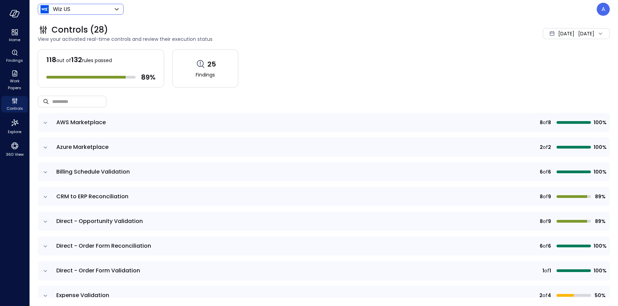
click at [102, 11] on body "Home Findings Work Papers Controls Explore 360 View Wiz US ****** ​ A Controls …" at bounding box center [309, 153] width 618 height 306
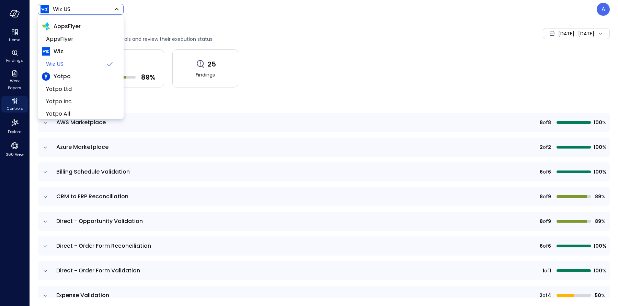
click at [192, 11] on div at bounding box center [309, 153] width 618 height 306
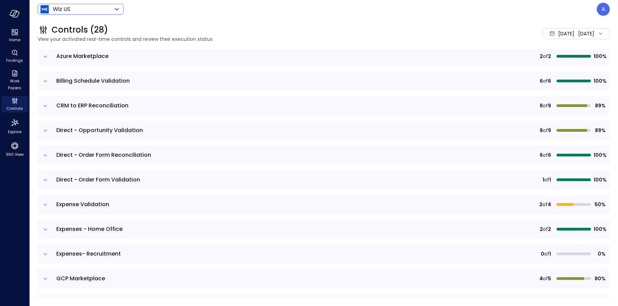
scroll to position [146, 0]
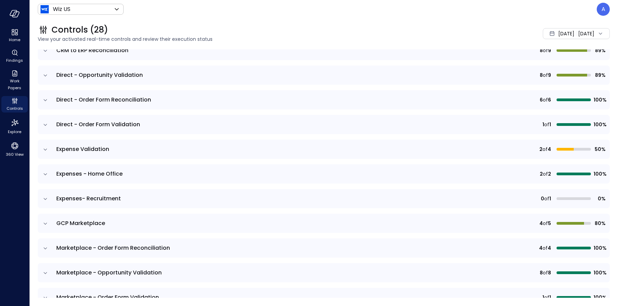
click at [45, 173] on icon "expand row" at bounding box center [45, 174] width 7 height 7
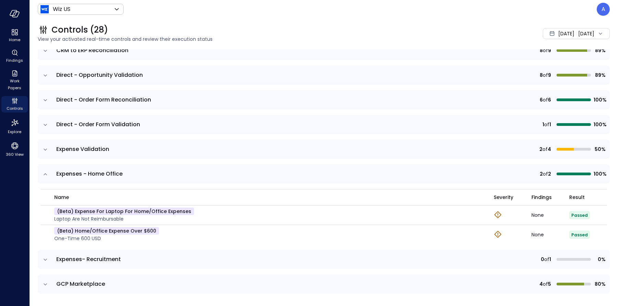
click at [46, 150] on icon "expand row" at bounding box center [45, 149] width 7 height 7
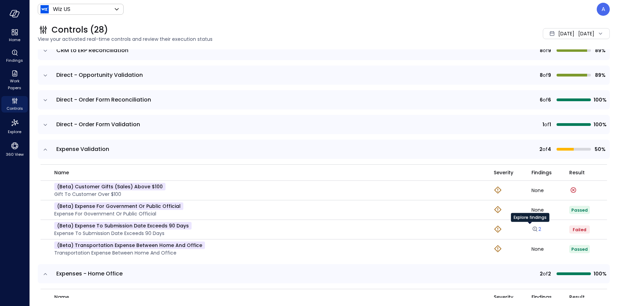
click at [494, 228] on icon "Explore findings" at bounding box center [535, 229] width 7 height 7
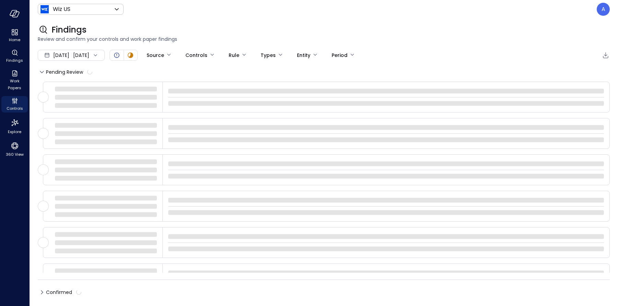
type input "****"
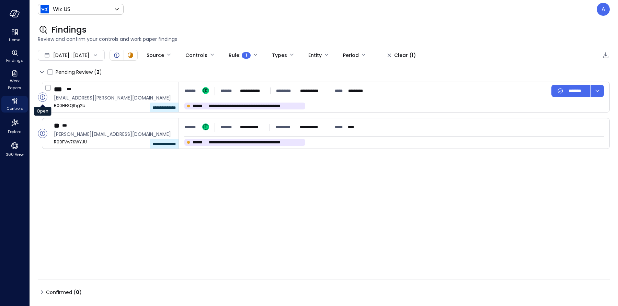
click at [41, 98] on circle "Open" at bounding box center [42, 97] width 9 height 9
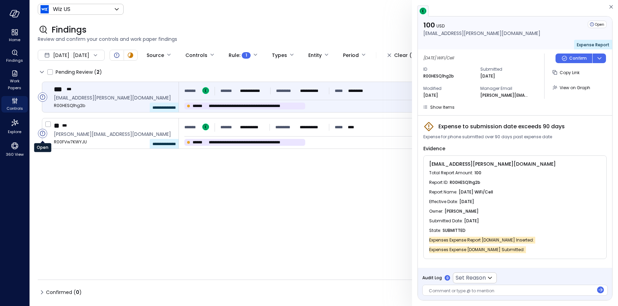
click at [43, 134] on circle "Open" at bounding box center [42, 133] width 9 height 9
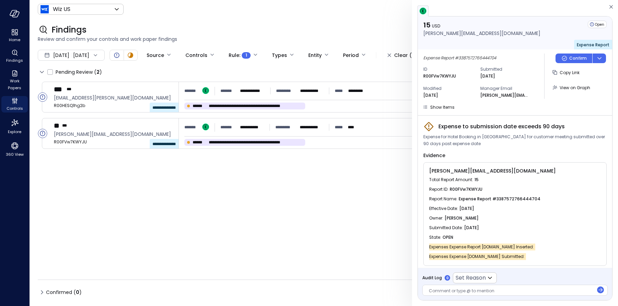
click at [494, 233] on div "Expenses Expense Report [DOMAIN_NAME] Inserted :" at bounding box center [515, 248] width 172 height 10
drag, startPoint x: 522, startPoint y: 254, endPoint x: 429, endPoint y: 248, distance: 92.6
click at [429, 233] on div "[PERSON_NAME][EMAIL_ADDRESS][DOMAIN_NAME] Total Report Amount : 15 Report ID : …" at bounding box center [515, 215] width 183 height 104
click at [493, 233] on span "Expenses Expense Report [DOMAIN_NAME] Inserted :" at bounding box center [482, 247] width 106 height 7
click at [494, 233] on div "State : OPEN" at bounding box center [515, 238] width 172 height 10
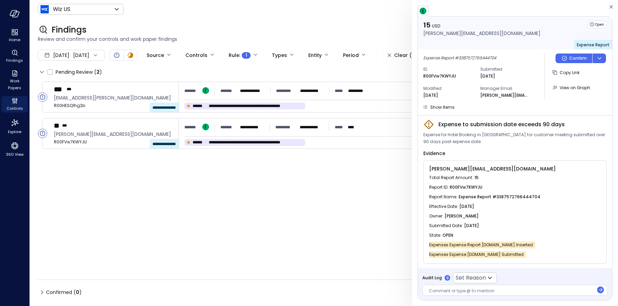
scroll to position [2, 0]
